Goal: Contribute content: Add original content to the website for others to see

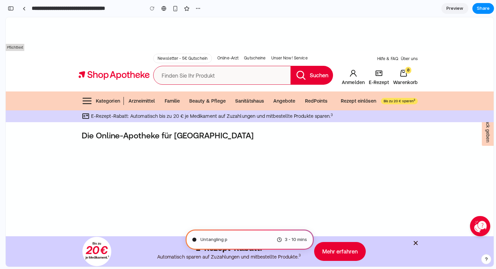
scroll to position [0, 6]
click at [230, 237] on span "Pondering marke" at bounding box center [219, 239] width 36 height 7
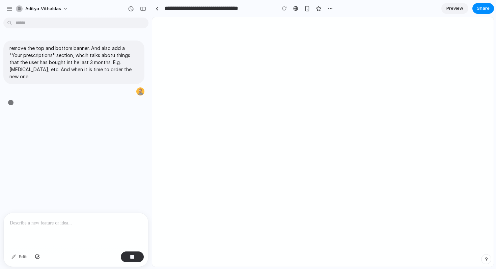
type input "**********"
